Goal: Information Seeking & Learning: Learn about a topic

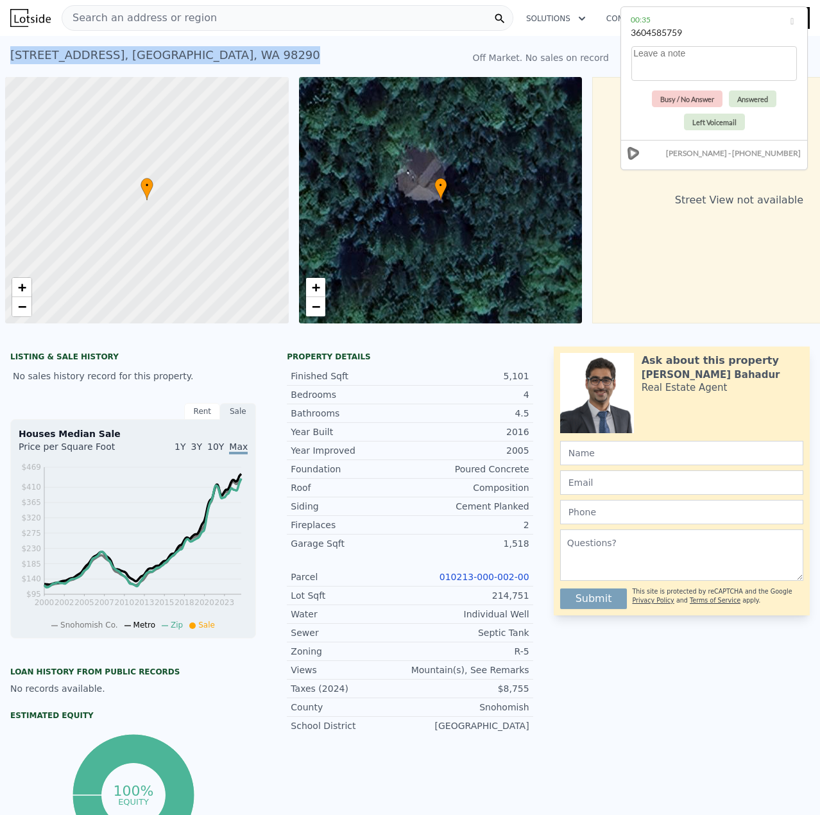
scroll to position [0, 5]
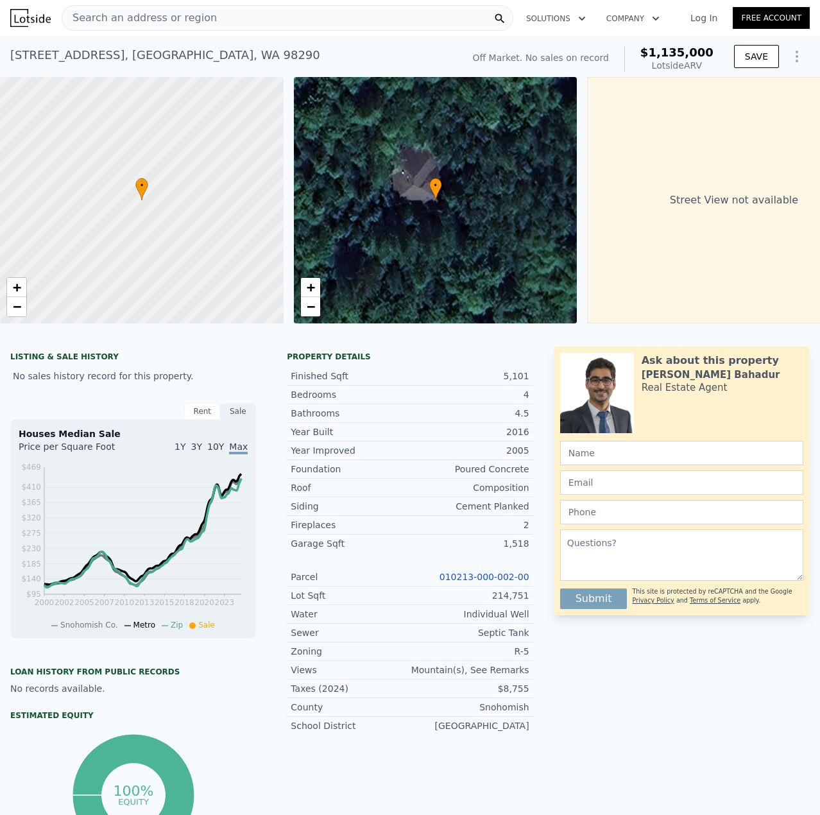
click at [303, 23] on div "Search an address or region" at bounding box center [288, 18] width 452 height 26
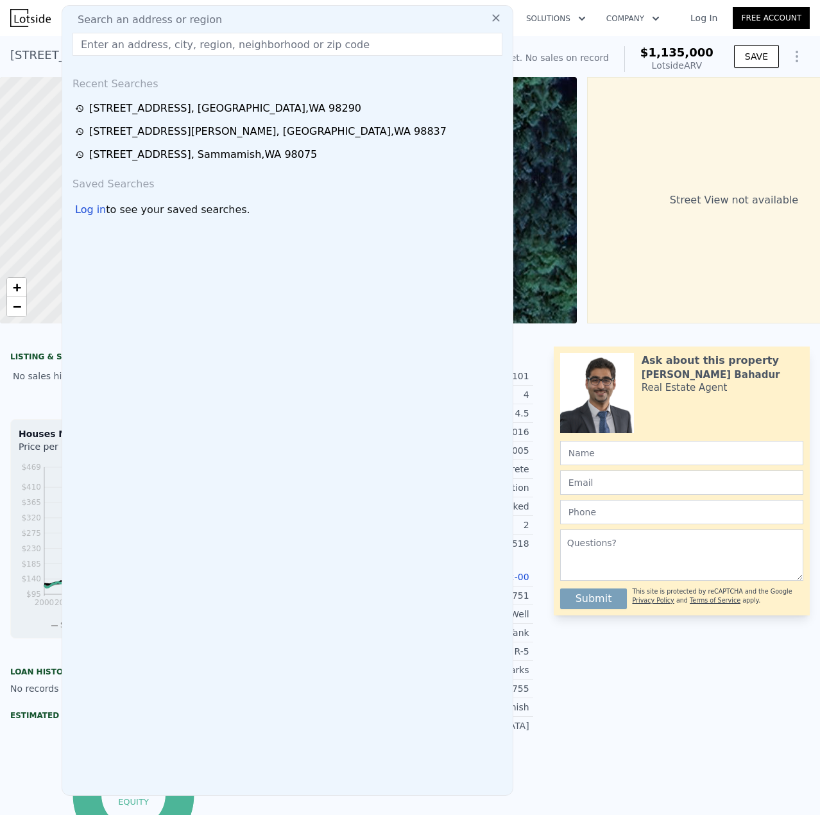
click at [302, 23] on div "Search an address or region" at bounding box center [287, 19] width 440 height 15
click at [289, 47] on input "text" at bounding box center [288, 44] width 430 height 23
paste input "[STREET_ADDRESS]"
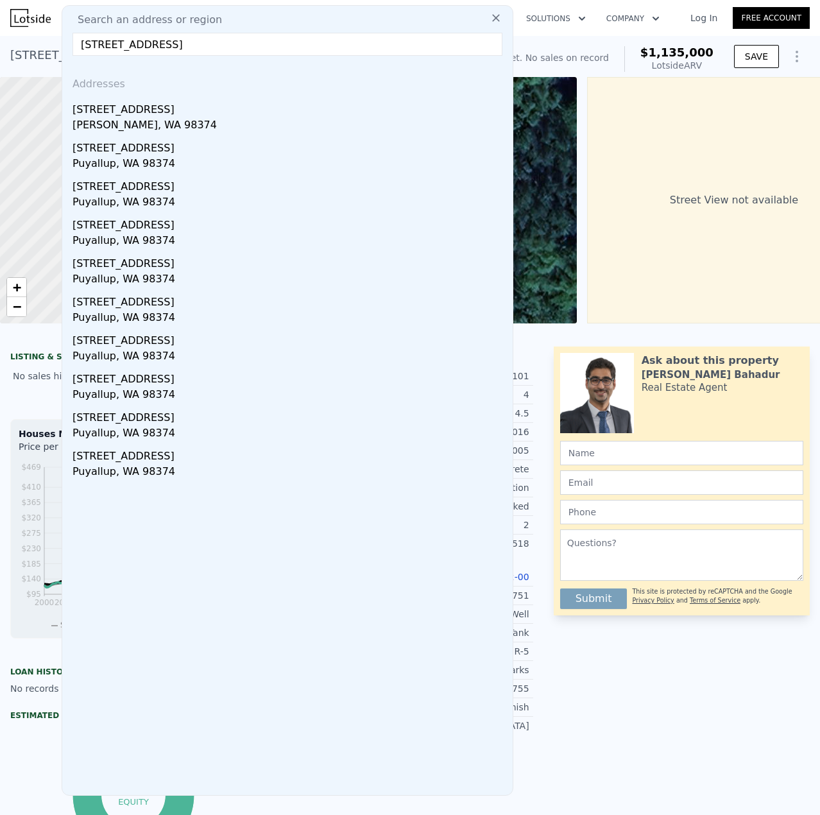
type input "[STREET_ADDRESS]"
click at [119, 106] on div "[STREET_ADDRESS]" at bounding box center [290, 107] width 435 height 21
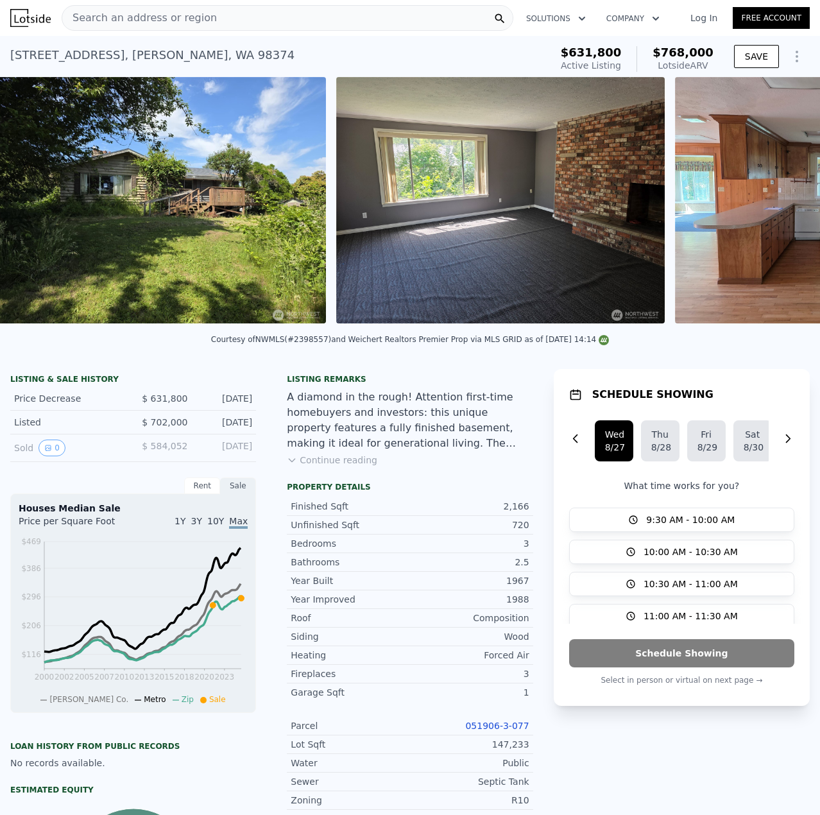
scroll to position [0, 587]
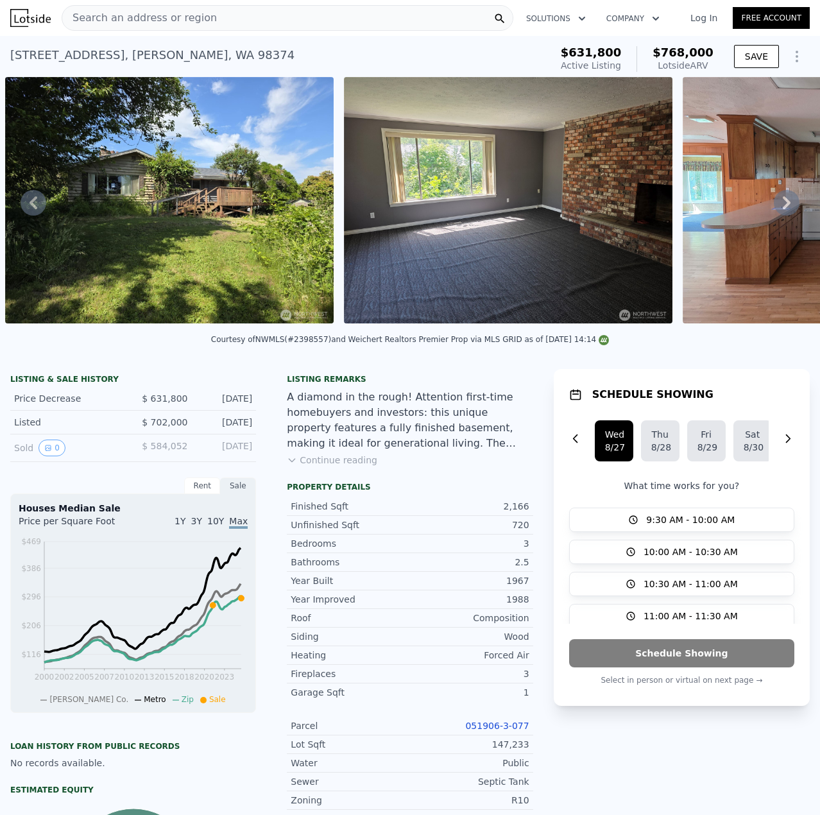
click at [121, 10] on div "Search an address or region" at bounding box center [139, 18] width 155 height 24
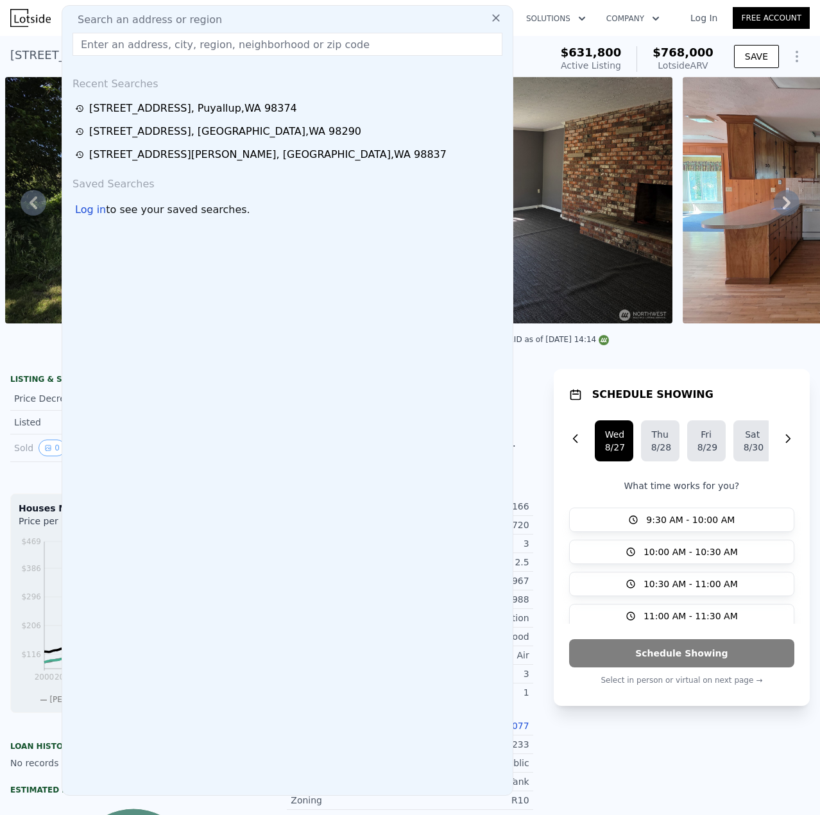
click at [113, 38] on input "text" at bounding box center [288, 44] width 430 height 23
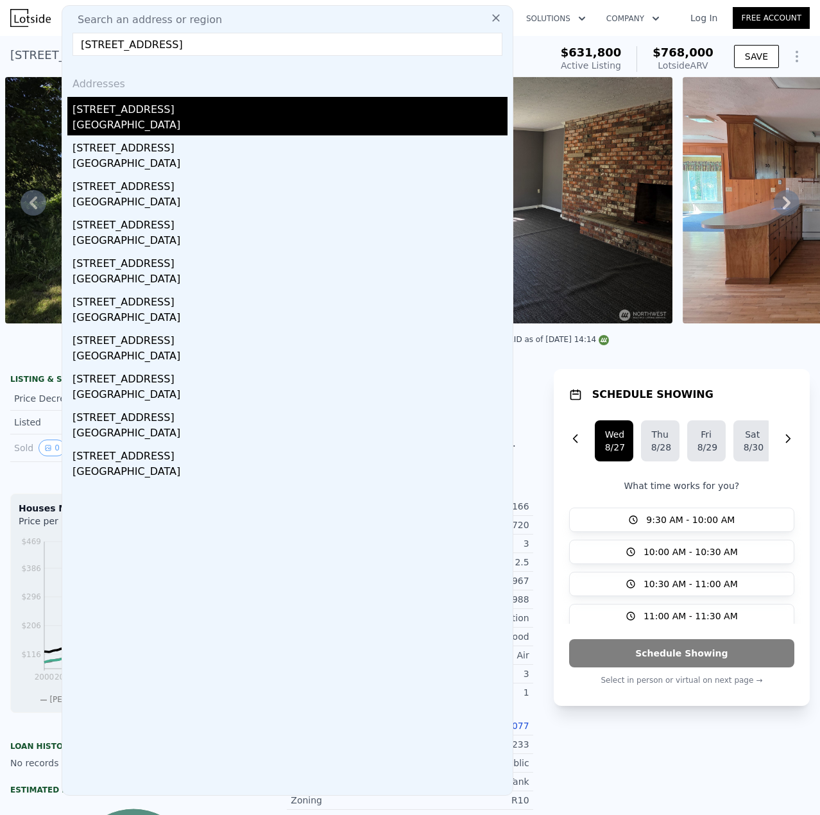
type input "[STREET_ADDRESS]"
click at [100, 112] on div "[STREET_ADDRESS]" at bounding box center [290, 107] width 435 height 21
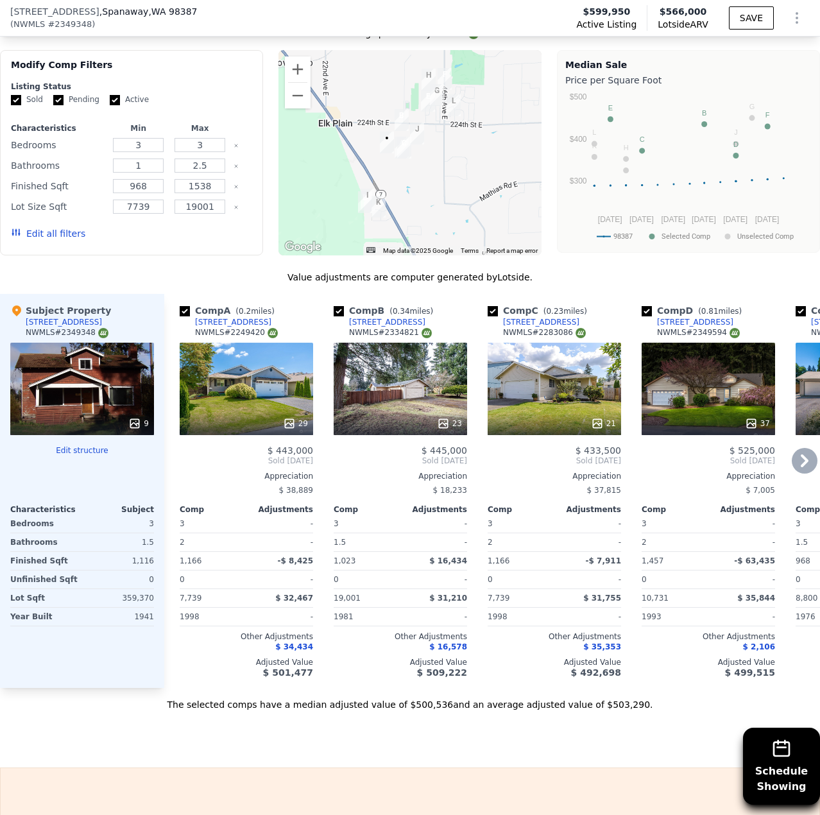
scroll to position [958, 0]
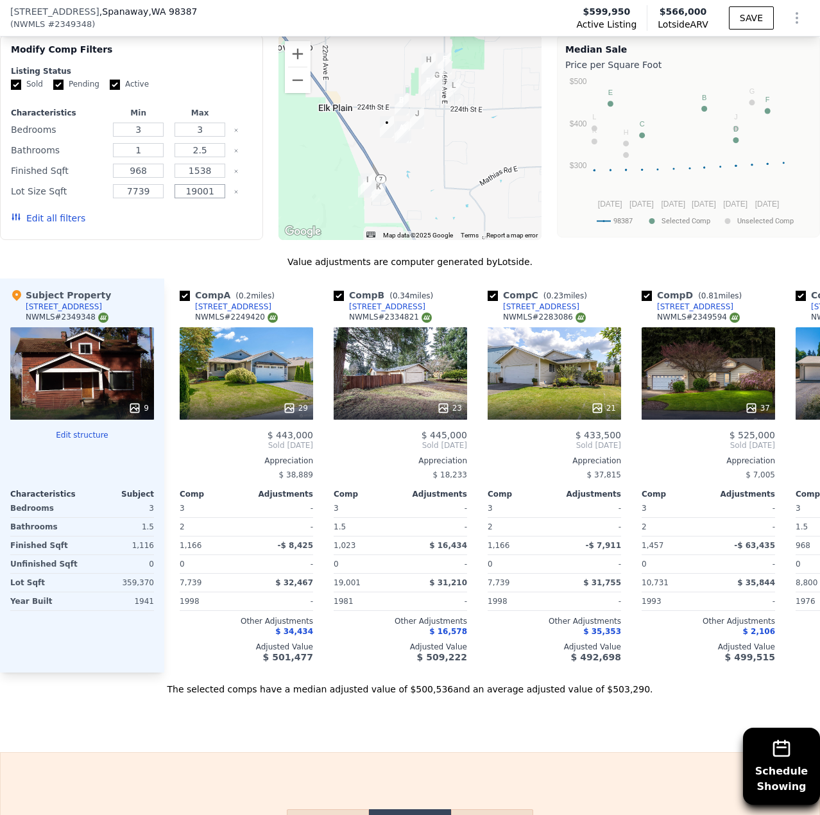
drag, startPoint x: 214, startPoint y: 201, endPoint x: 156, endPoint y: 202, distance: 58.4
click at [156, 200] on div "Lot Size Sqft 7739 19001" at bounding box center [131, 191] width 241 height 18
type input "450000"
click at [206, 227] on button "Update Search" at bounding box center [203, 218] width 97 height 18
checkbox input "false"
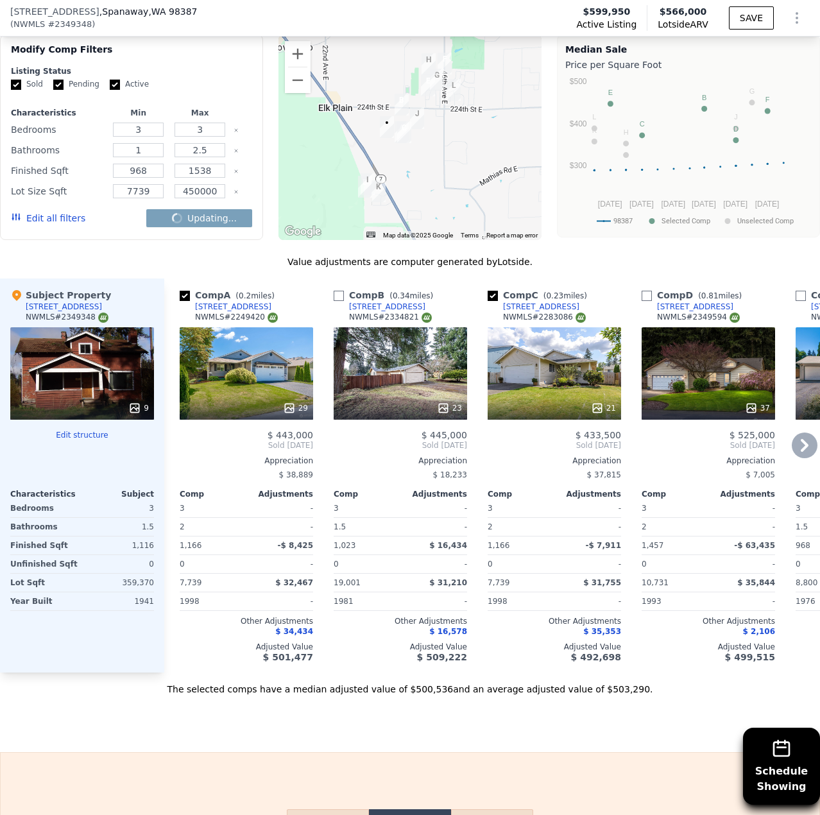
checkbox input "false"
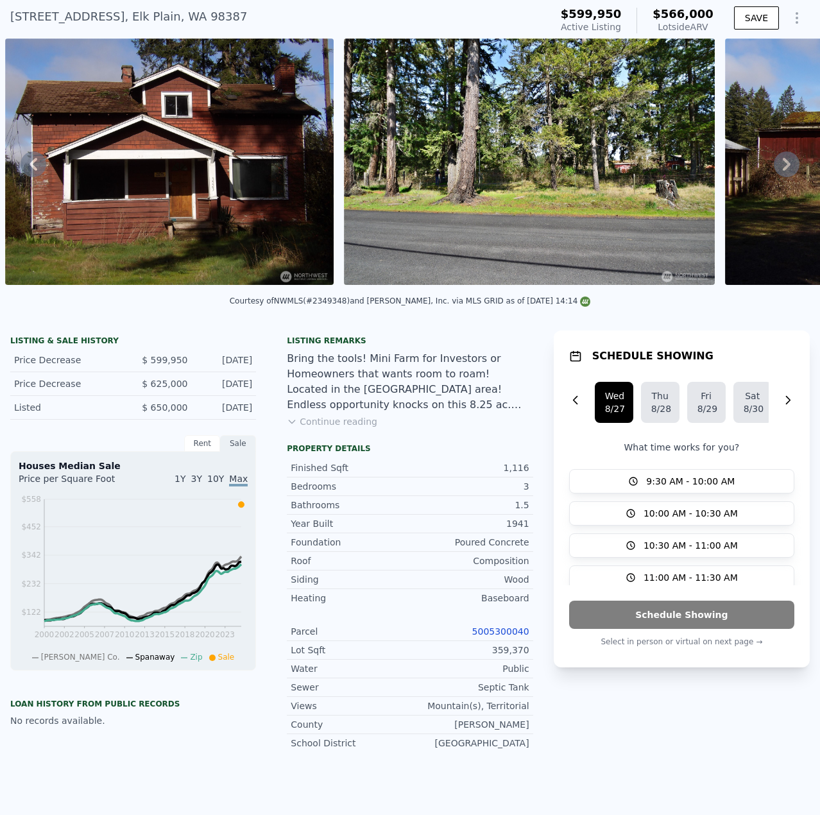
scroll to position [4, 0]
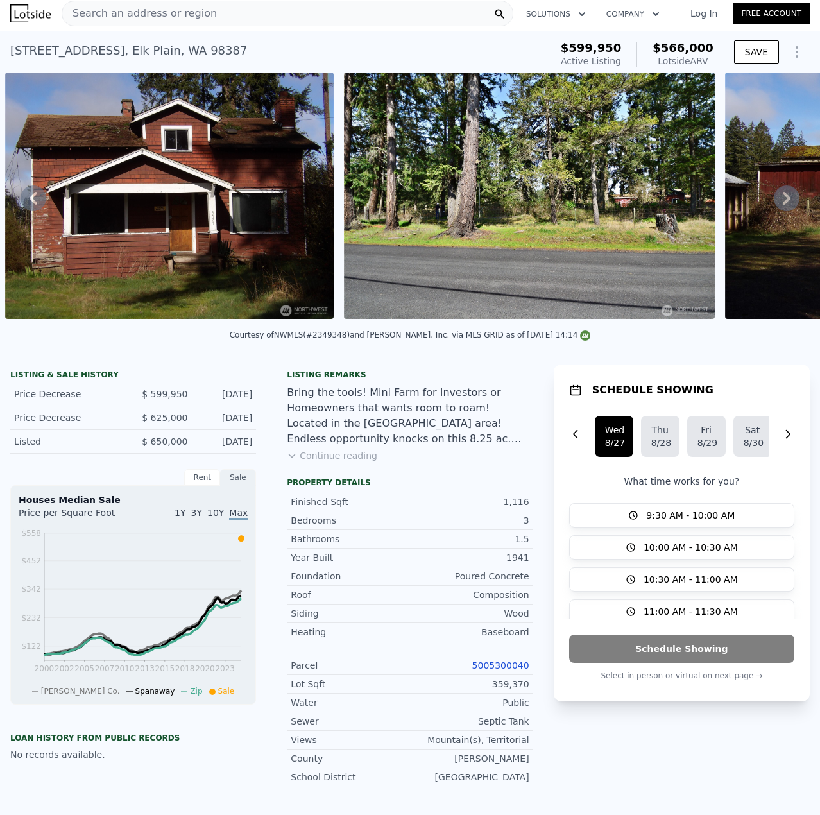
click at [122, 22] on div "Search an address or region" at bounding box center [139, 13] width 155 height 24
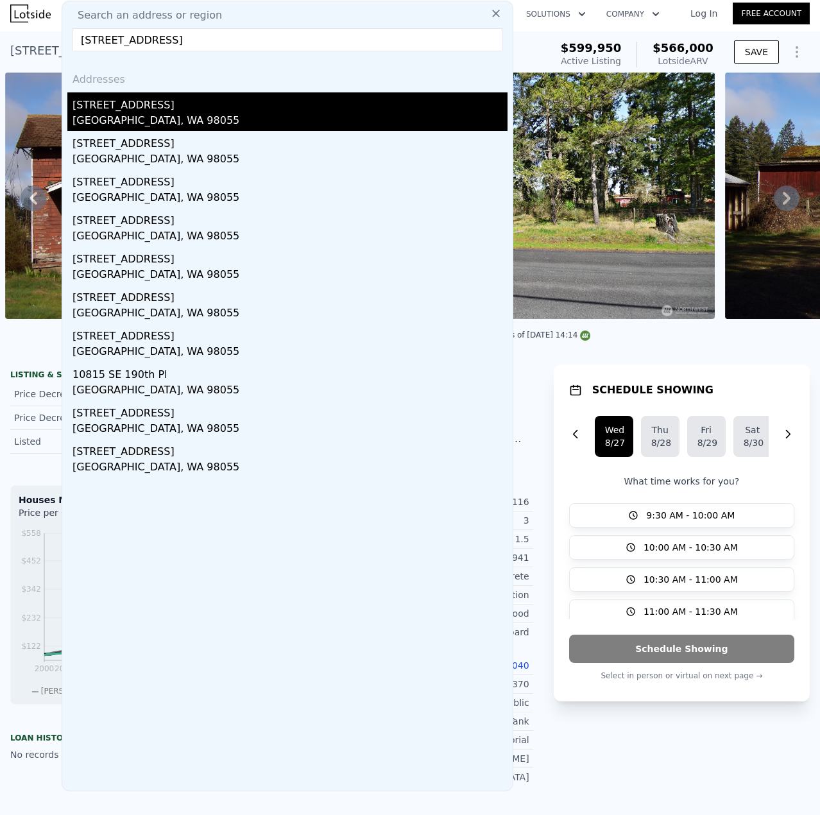
type input "[STREET_ADDRESS]"
click at [139, 110] on div "[STREET_ADDRESS]" at bounding box center [290, 102] width 435 height 21
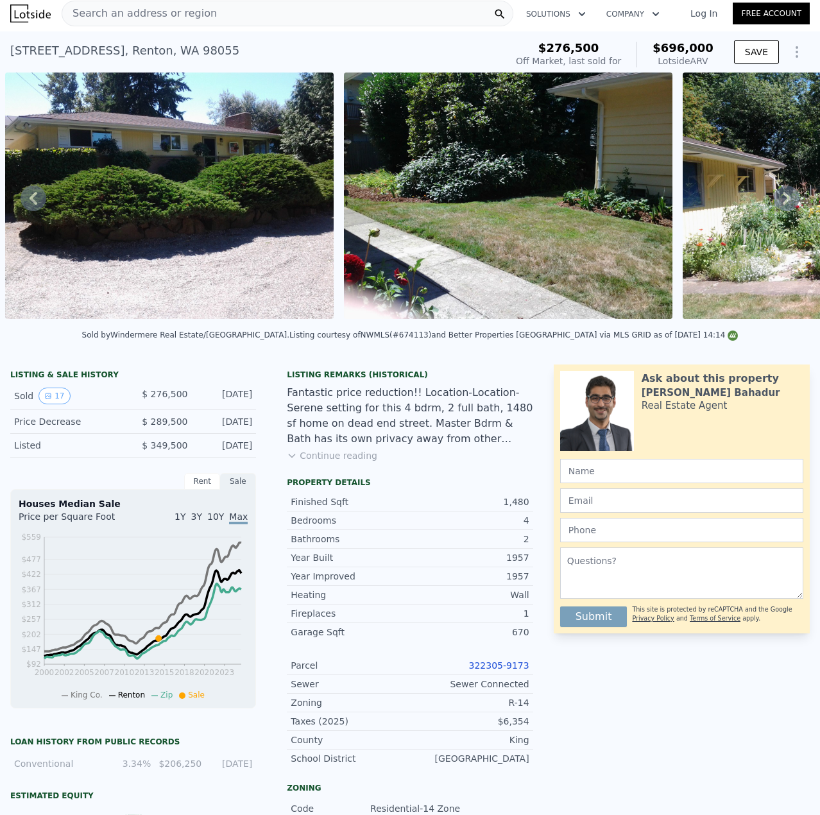
click at [134, 17] on span "Search an address or region" at bounding box center [139, 13] width 155 height 15
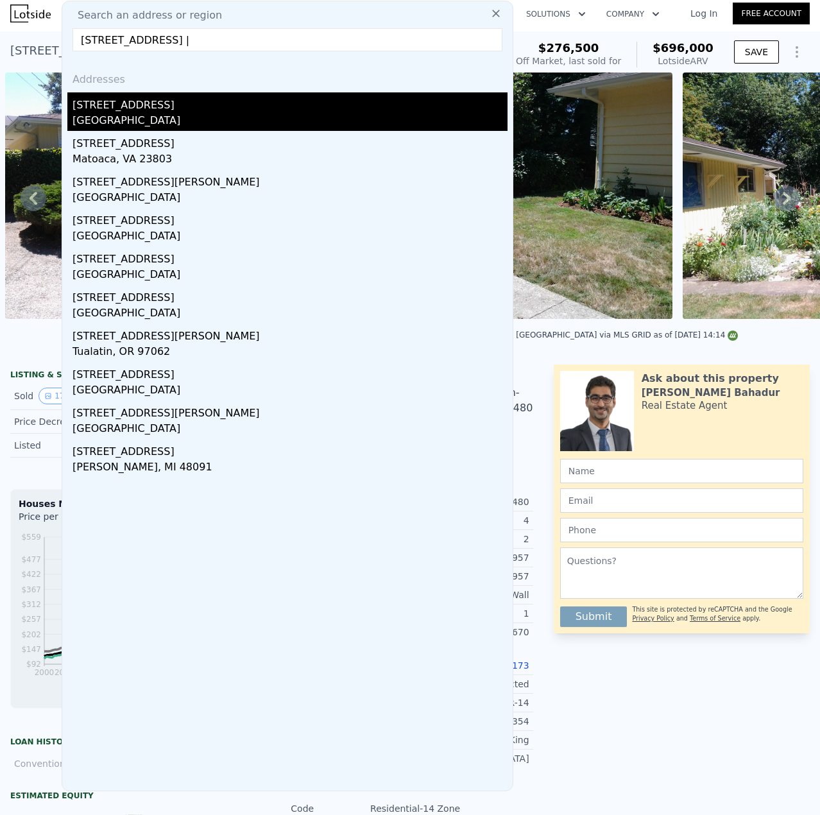
type input "[STREET_ADDRESS] |"
click at [157, 115] on div "[GEOGRAPHIC_DATA]" at bounding box center [290, 122] width 435 height 18
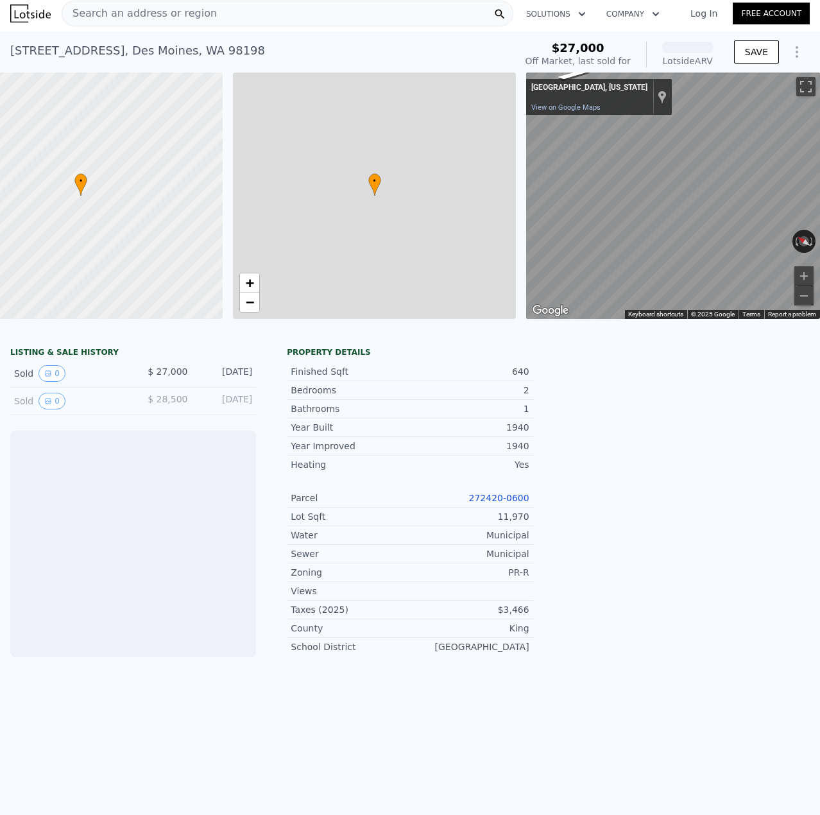
scroll to position [0, 76]
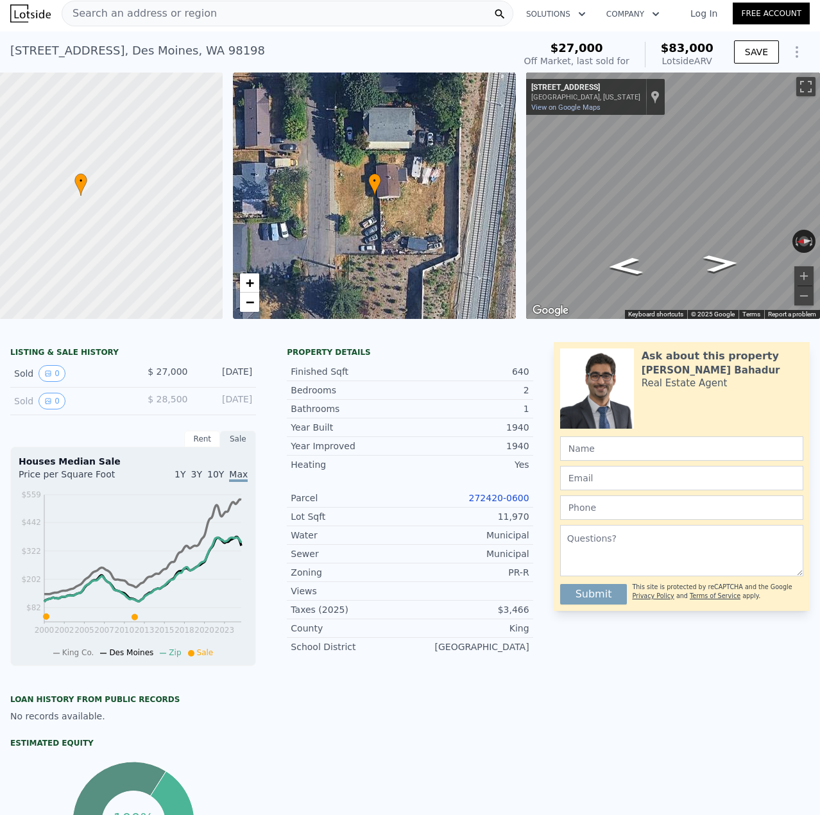
click at [559, 81] on div "[STREET_ADDRESS][US_STATE] View on Google Maps Custom Imagery" at bounding box center [595, 97] width 139 height 36
click at [552, 108] on link "View on Google Maps" at bounding box center [565, 107] width 69 height 8
click at [133, 8] on span "Search an address or region" at bounding box center [139, 13] width 155 height 15
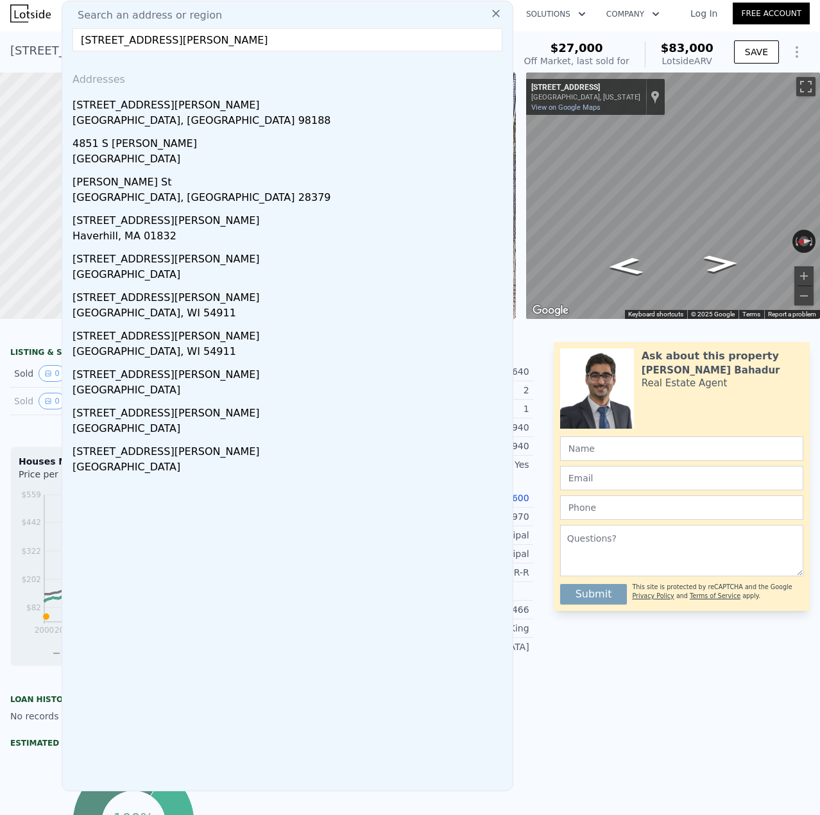
type input "[STREET_ADDRESS][PERSON_NAME]"
click at [148, 115] on div "[GEOGRAPHIC_DATA], [GEOGRAPHIC_DATA] 98188" at bounding box center [290, 122] width 435 height 18
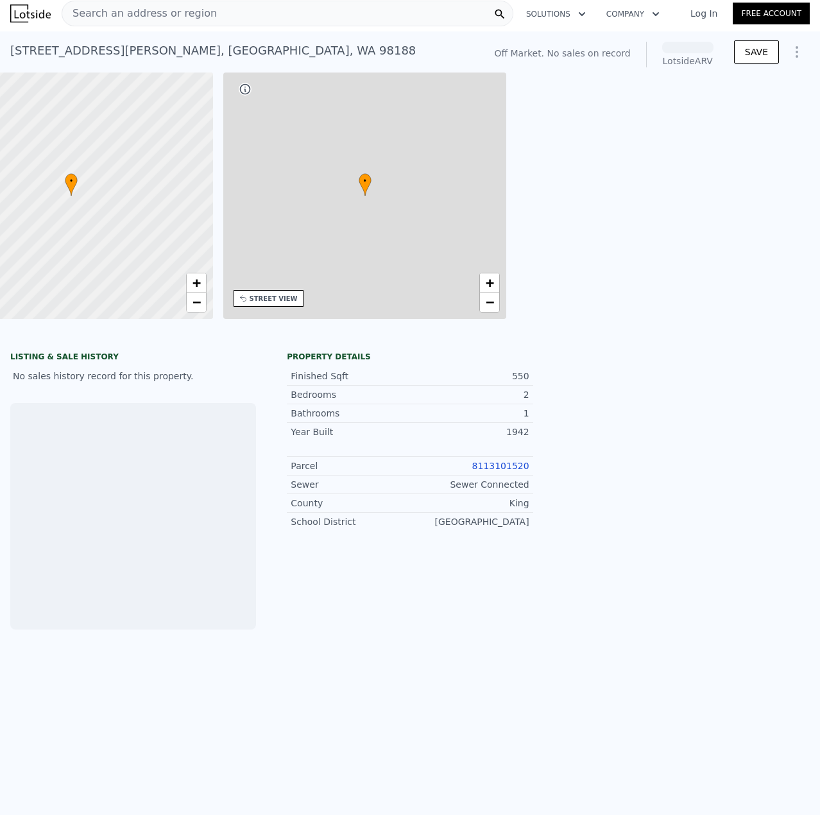
scroll to position [0, 5]
